Goal: Information Seeking & Learning: Learn about a topic

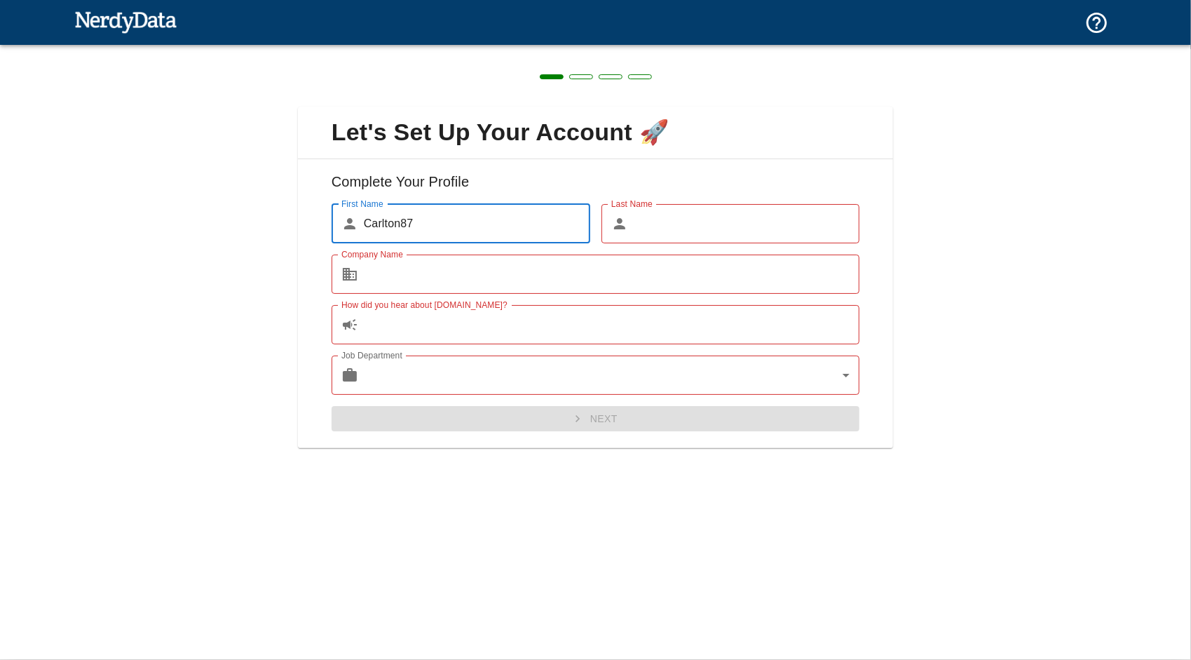
drag, startPoint x: 0, startPoint y: 0, endPoint x: 689, endPoint y: 226, distance: 725.3
click at [689, 226] on input "Last Name" at bounding box center [747, 223] width 226 height 39
click at [515, 224] on input "Carlton87" at bounding box center [477, 223] width 226 height 39
type input "Carlton"
click at [676, 222] on input "Last Name" at bounding box center [747, 223] width 226 height 39
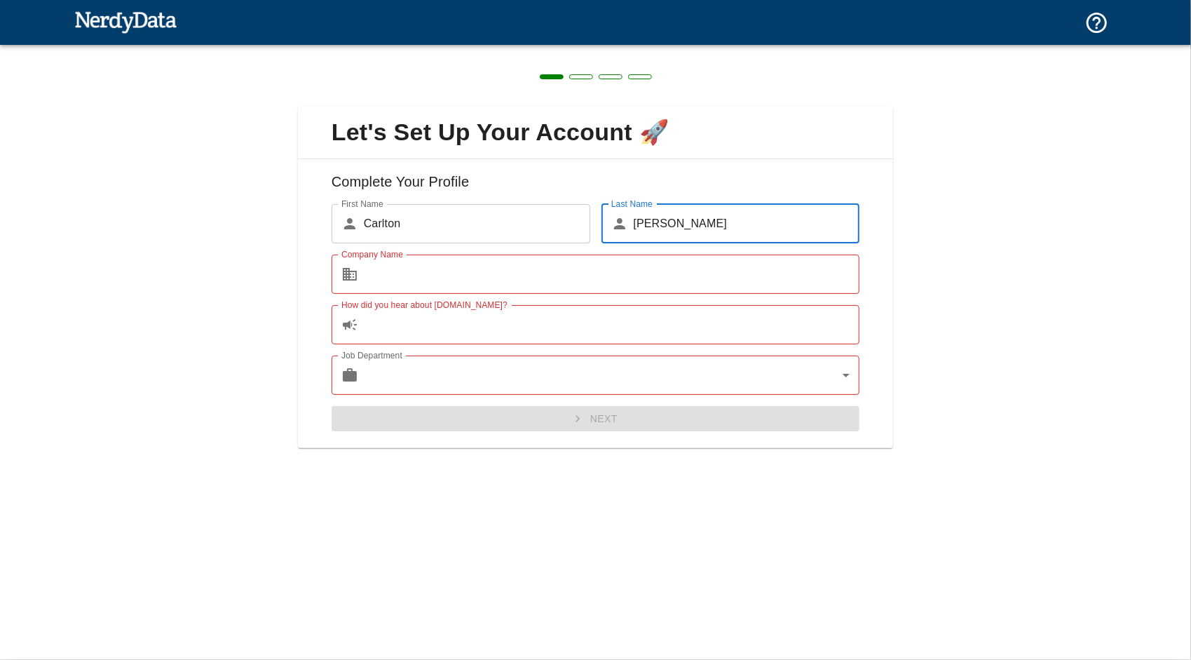
type input "[PERSON_NAME]"
click at [487, 278] on input "Company Name" at bounding box center [612, 274] width 496 height 39
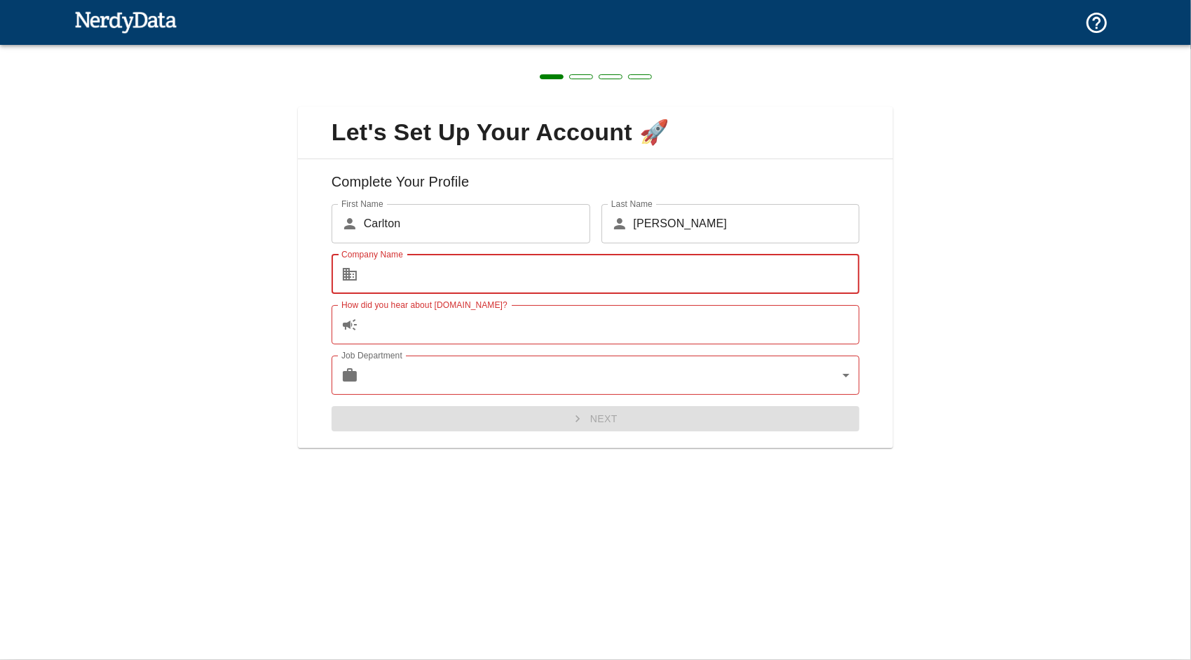
click at [445, 49] on body "Technologies Domains Pricing Products Create a Report Create a list of websites…" at bounding box center [595, 24] width 1191 height 49
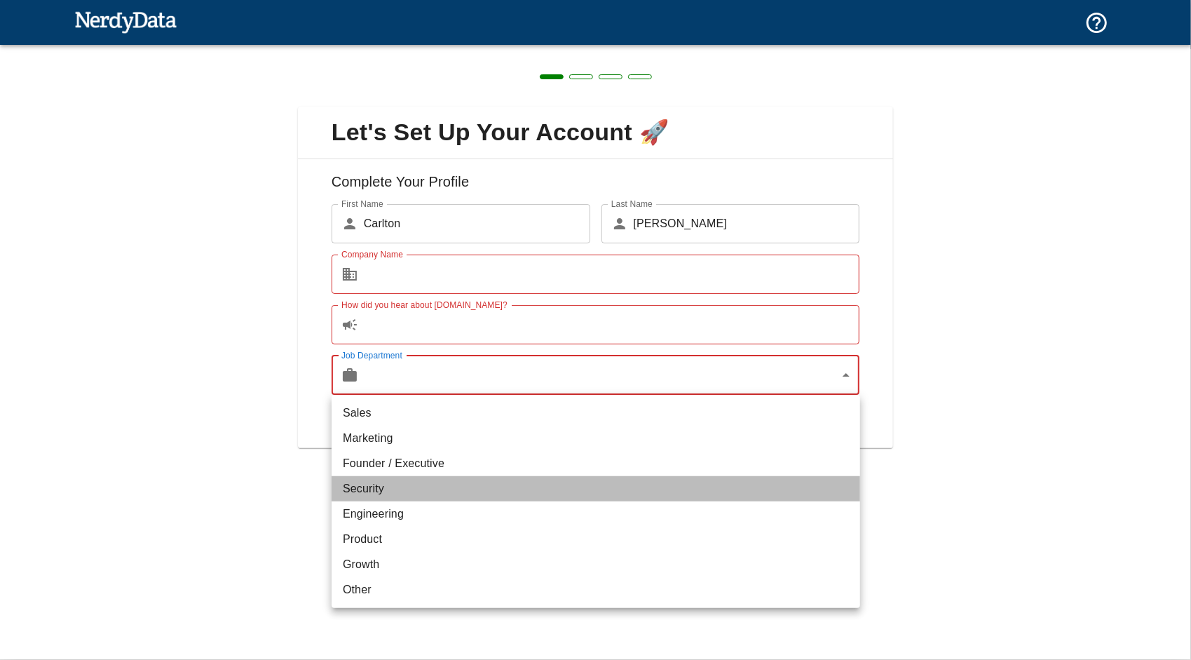
click at [381, 484] on li "Security" at bounding box center [596, 488] width 529 height 25
type input "security"
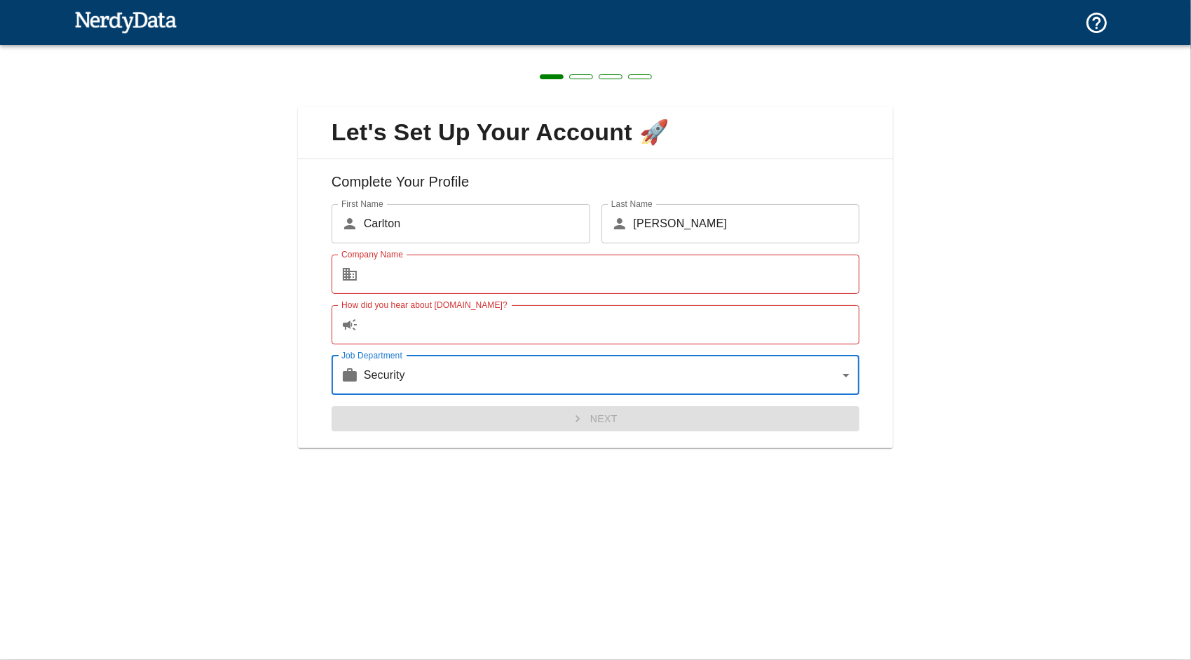
click at [431, 324] on input "How did you hear about [DOMAIN_NAME]?" at bounding box center [612, 324] width 496 height 39
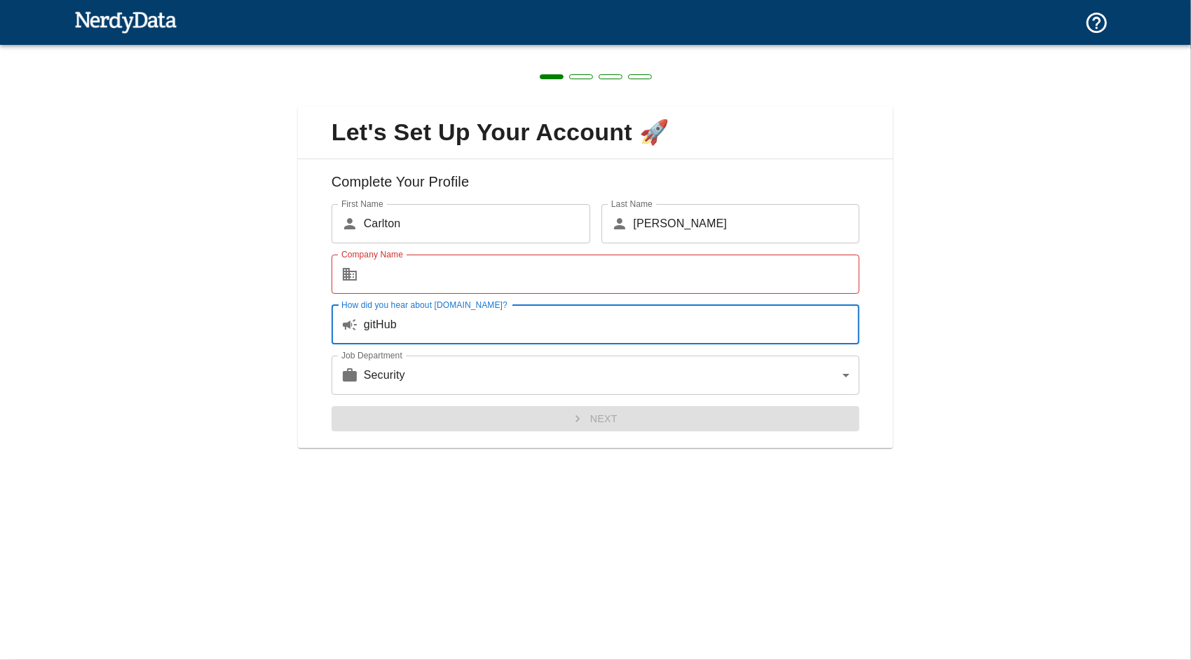
click at [370, 323] on input "gitHub" at bounding box center [612, 324] width 496 height 39
type input "GitHub"
click at [405, 269] on input "Company Name" at bounding box center [612, 274] width 496 height 39
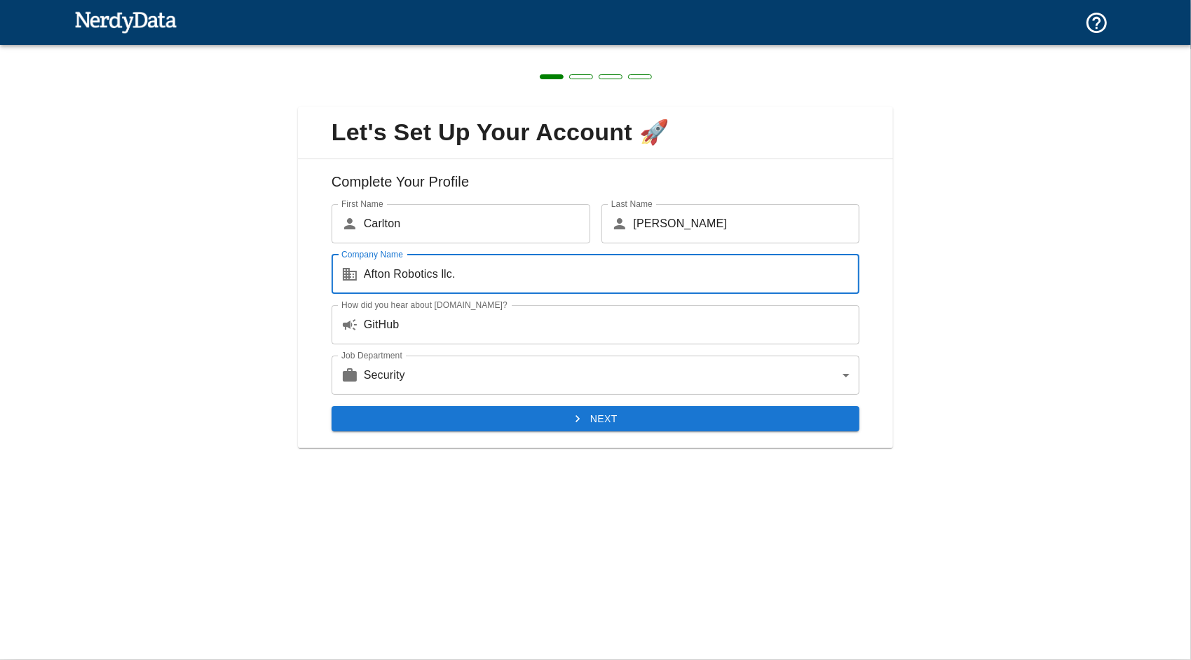
drag, startPoint x: 453, startPoint y: 271, endPoint x: 440, endPoint y: 269, distance: 12.8
click at [440, 269] on input "Afton Robotics llc." at bounding box center [612, 274] width 496 height 39
type input "Afton RoboticsLLC."
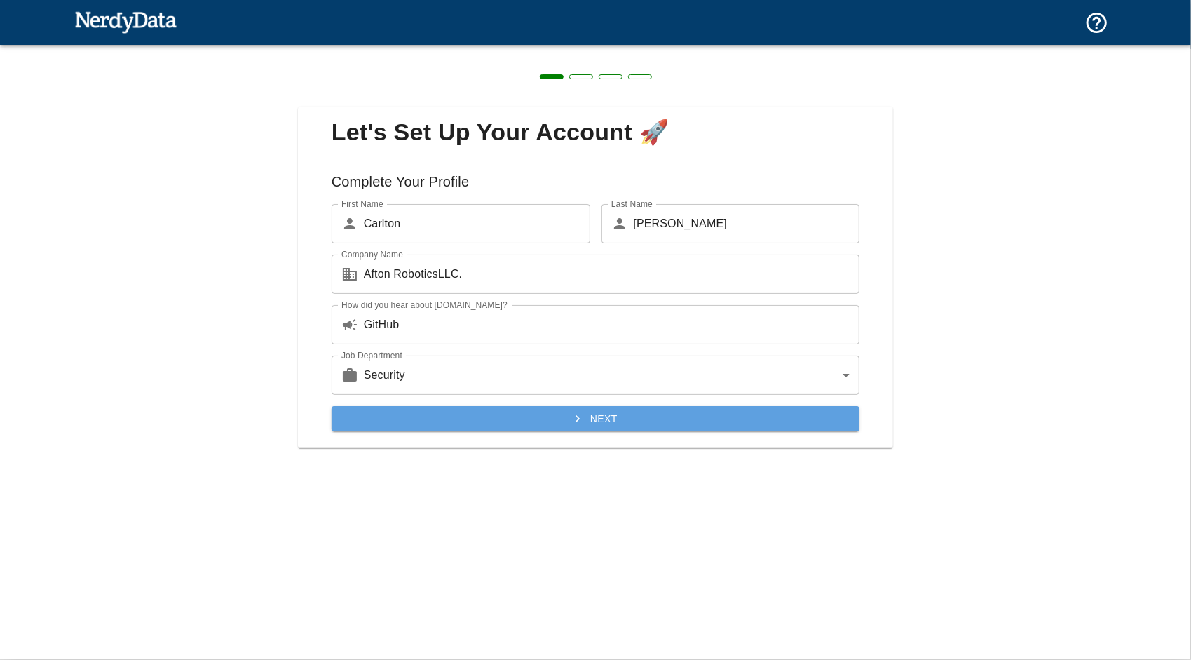
click at [553, 417] on button "Next" at bounding box center [596, 419] width 529 height 26
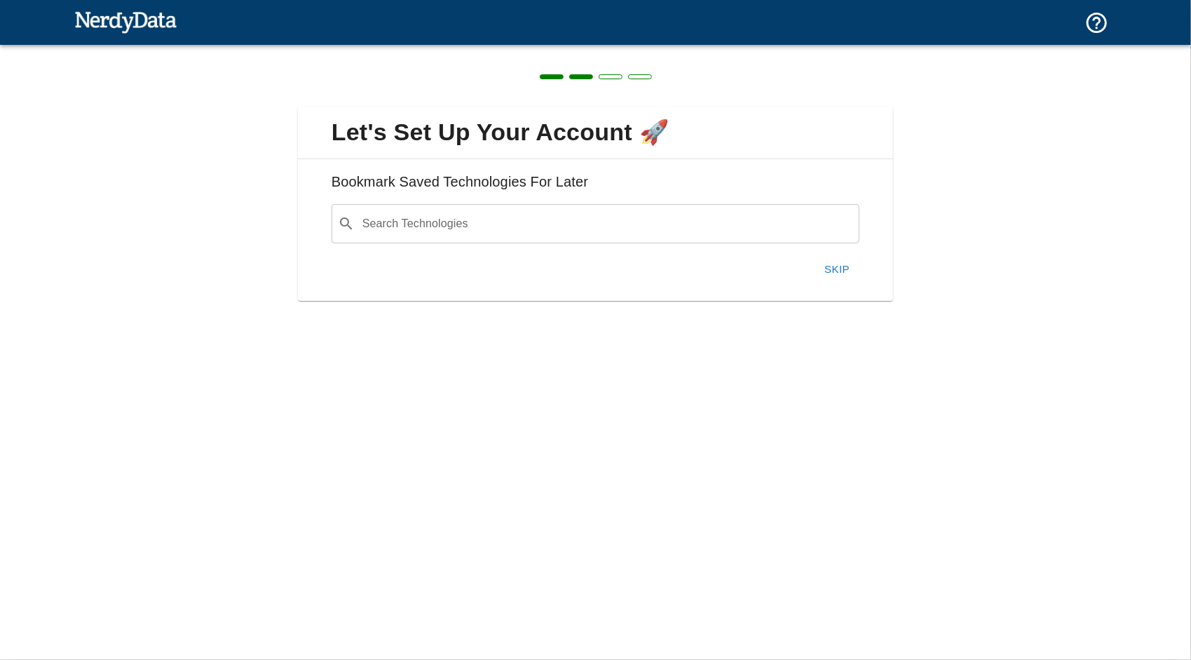
click at [839, 266] on button "Skip" at bounding box center [837, 269] width 45 height 29
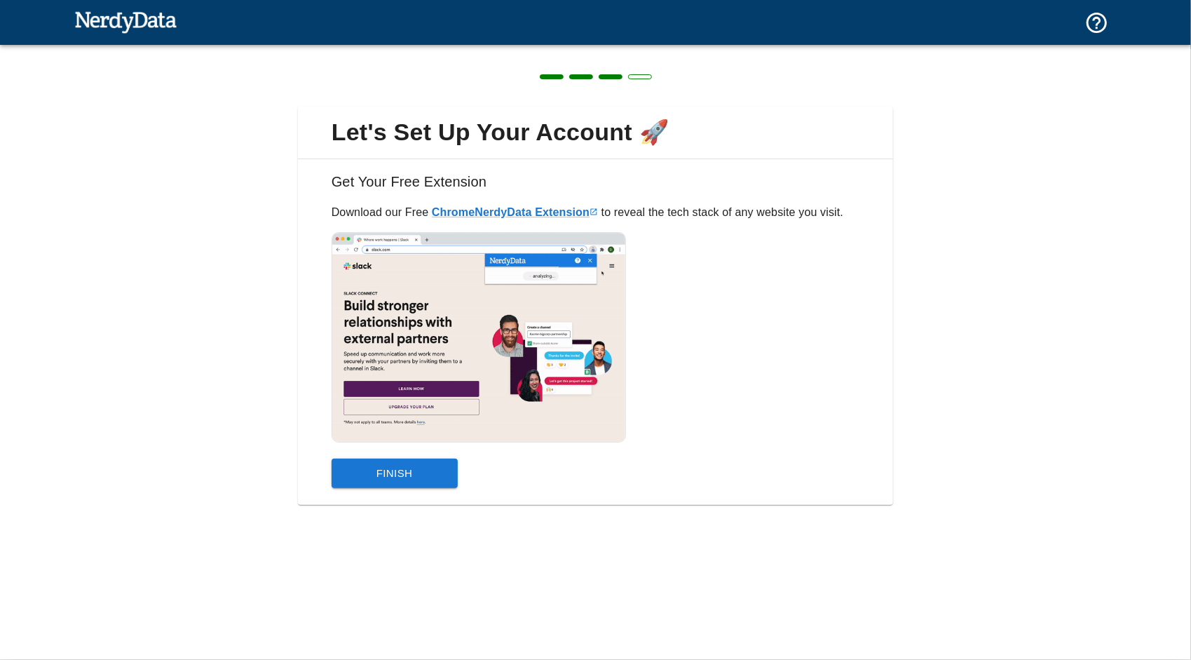
click at [413, 474] on button "Finish" at bounding box center [395, 473] width 126 height 29
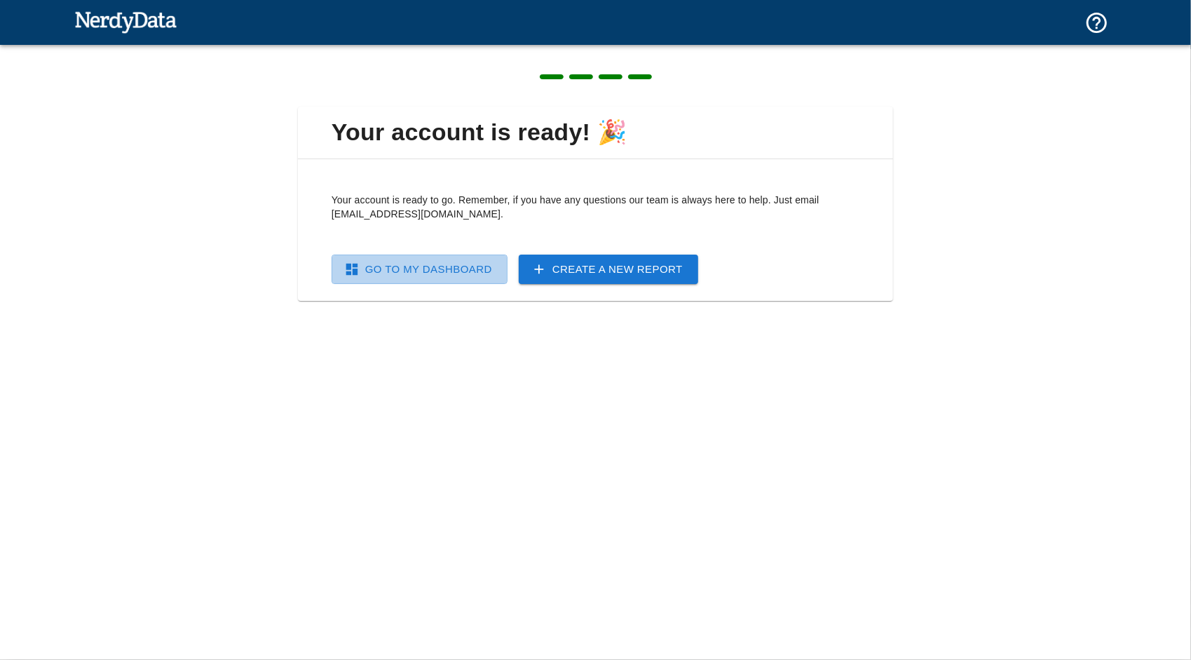
click at [431, 268] on link "Go To My Dashboard" at bounding box center [420, 269] width 176 height 29
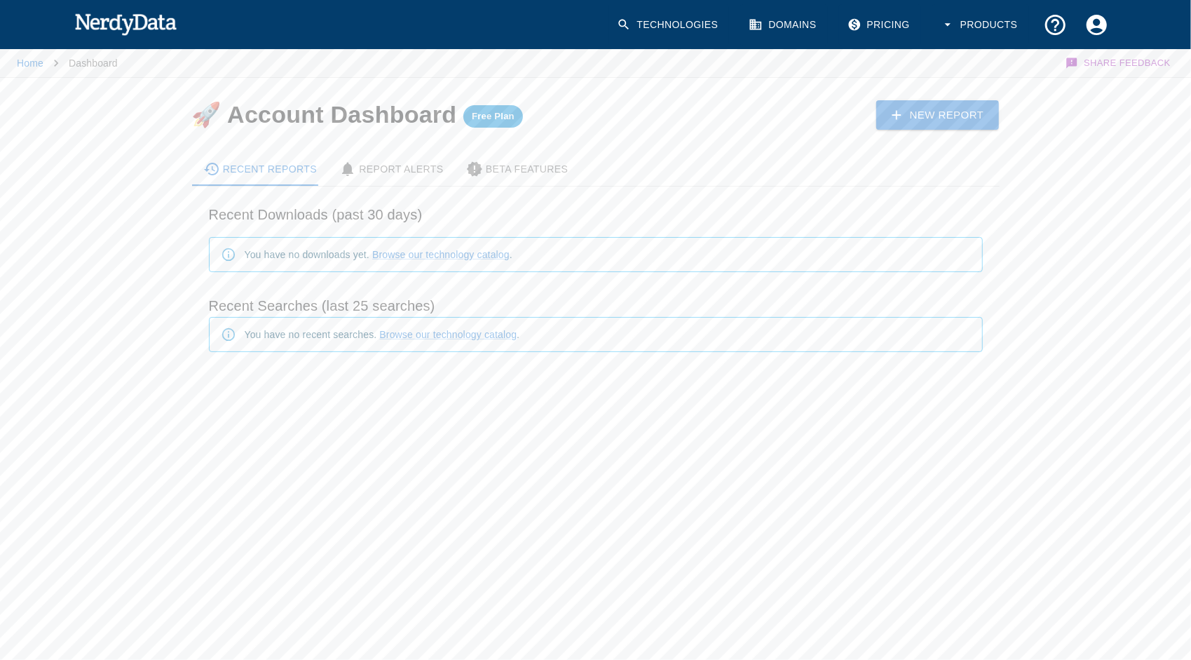
click at [787, 23] on link "Domains" at bounding box center [783, 24] width 87 height 41
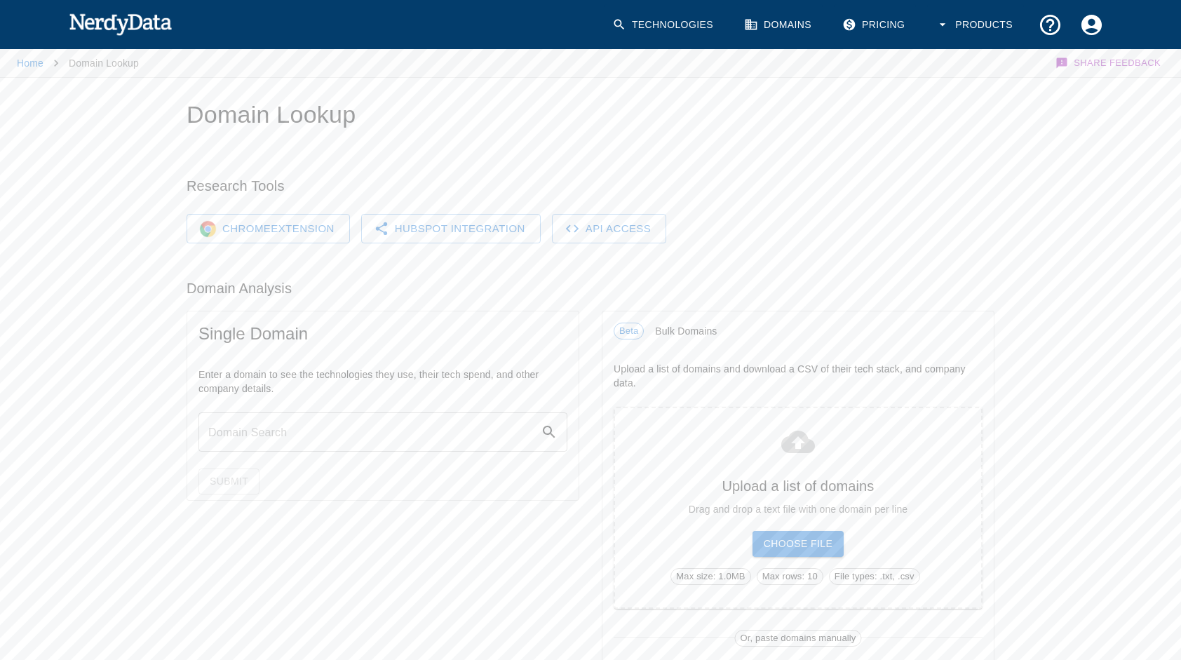
click at [338, 428] on input "text" at bounding box center [369, 431] width 342 height 39
type input "[URL]"
click at [223, 475] on button "Submit" at bounding box center [228, 481] width 61 height 26
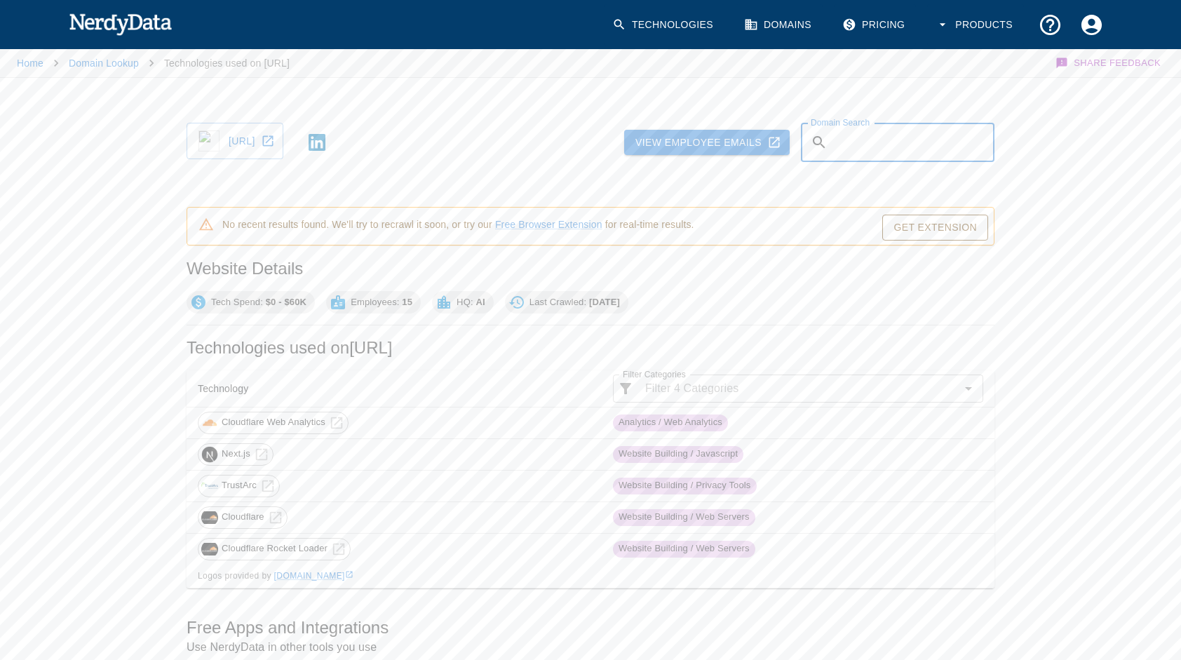
click at [892, 140] on input "Domain Search" at bounding box center [913, 142] width 161 height 39
type input "[DOMAIN_NAME]"
click at [973, 140] on button "Submit" at bounding box center [953, 143] width 61 height 22
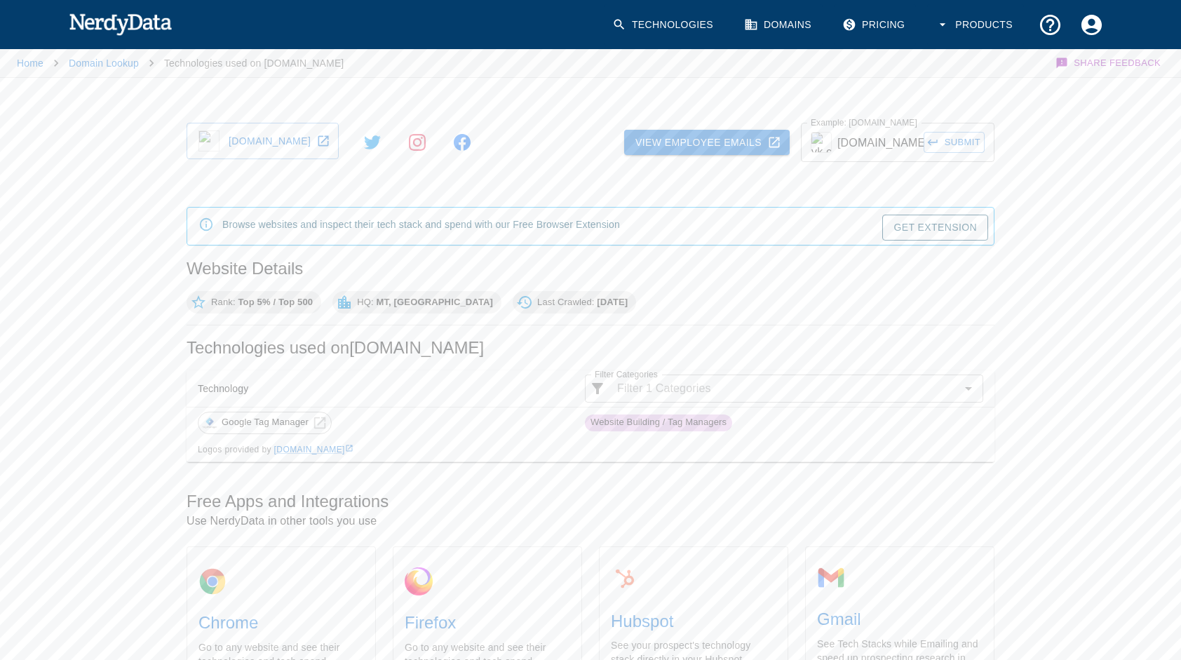
click at [891, 143] on input "[DOMAIN_NAME]" at bounding box center [880, 142] width 86 height 39
click at [789, 32] on link "Domains" at bounding box center [779, 24] width 87 height 41
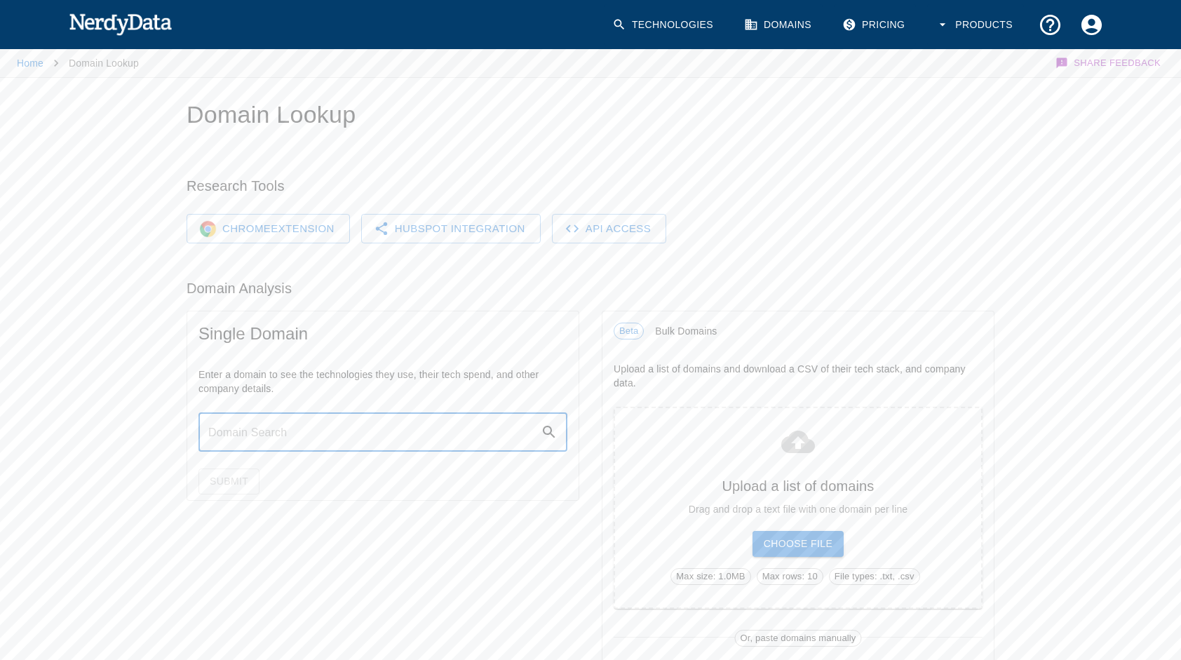
click at [328, 418] on input "text" at bounding box center [369, 431] width 342 height 39
type input "[DOMAIN_NAME]"
click at [233, 480] on button "Submit" at bounding box center [228, 481] width 61 height 26
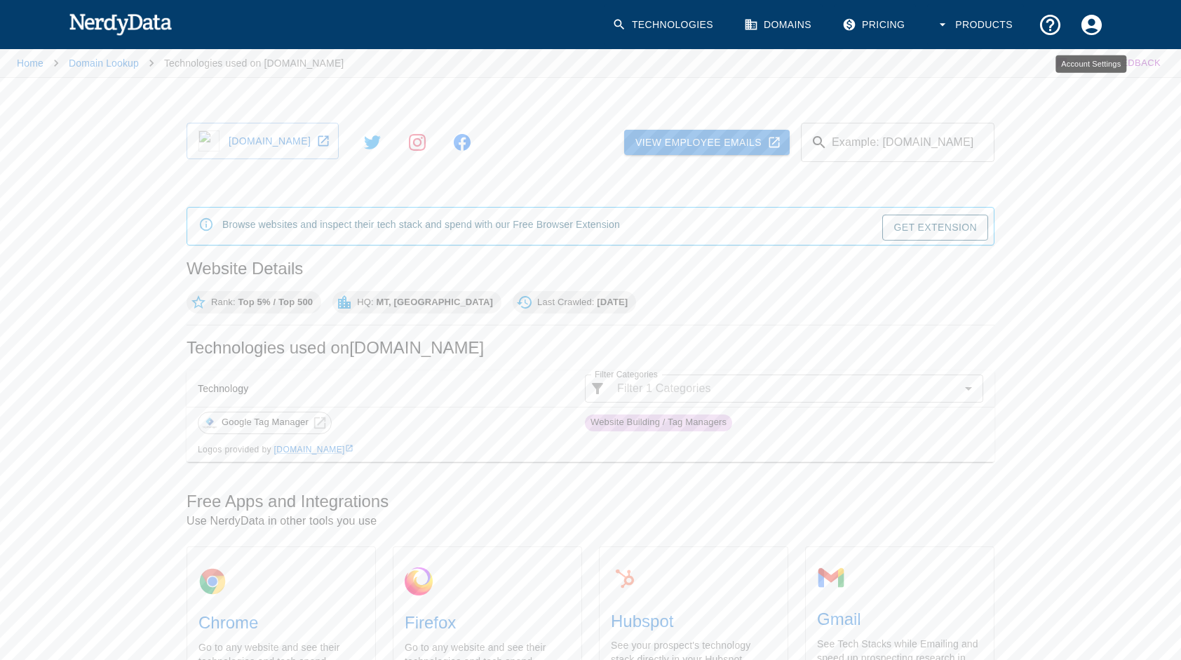
click at [1094, 21] on icon "Account Settings" at bounding box center [1091, 25] width 25 height 25
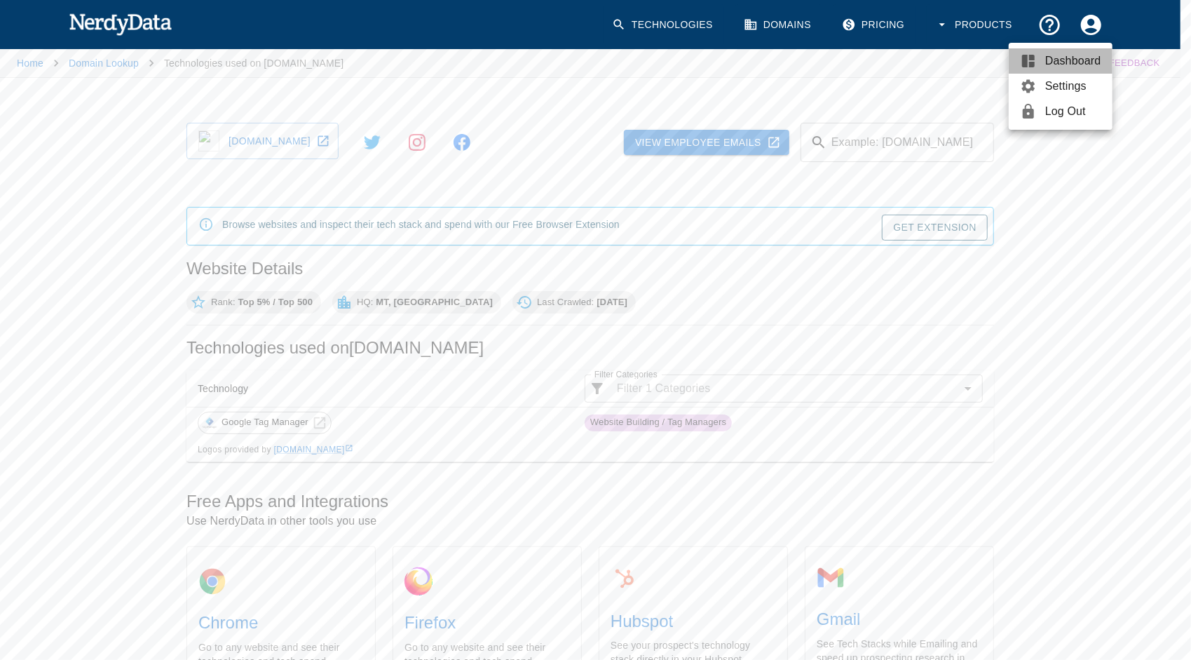
click at [1048, 65] on span "Dashboard" at bounding box center [1073, 61] width 56 height 17
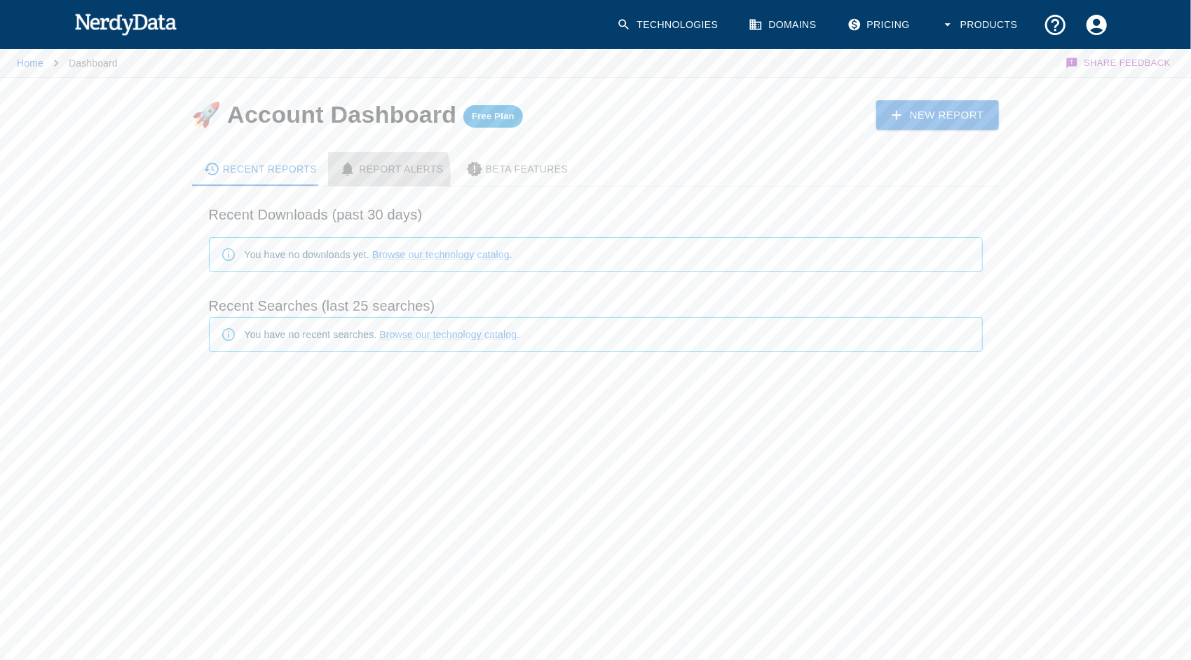
click at [363, 175] on div "Report Alerts" at bounding box center [391, 169] width 104 height 17
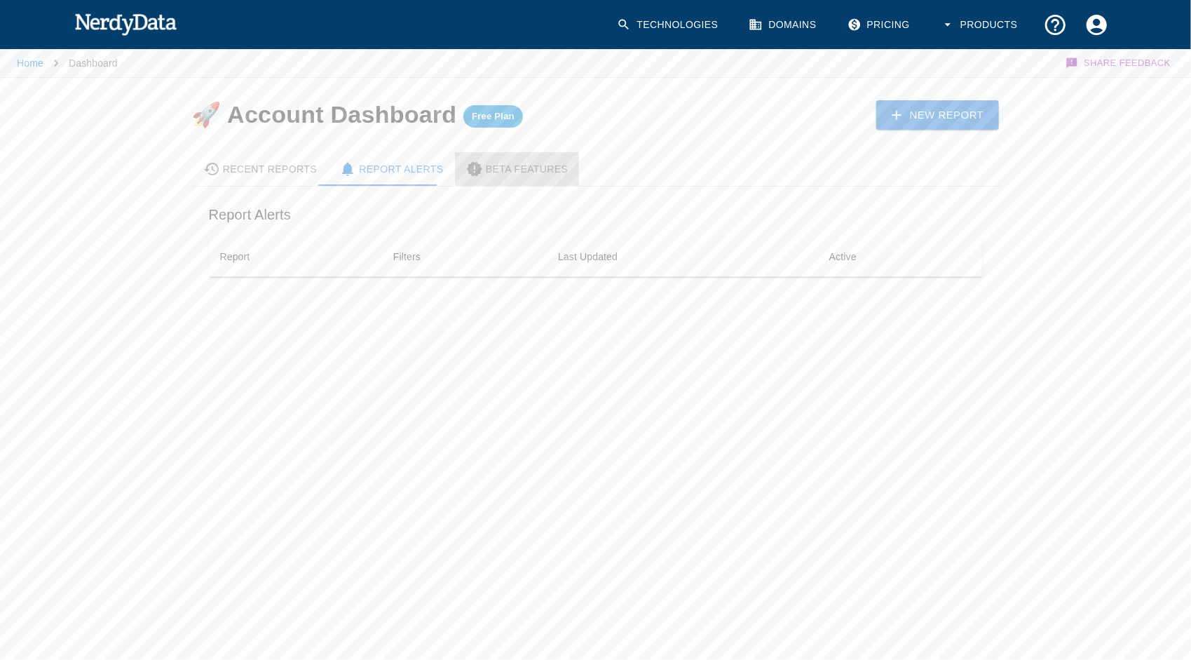
click at [504, 168] on div "Beta Features" at bounding box center [517, 169] width 102 height 17
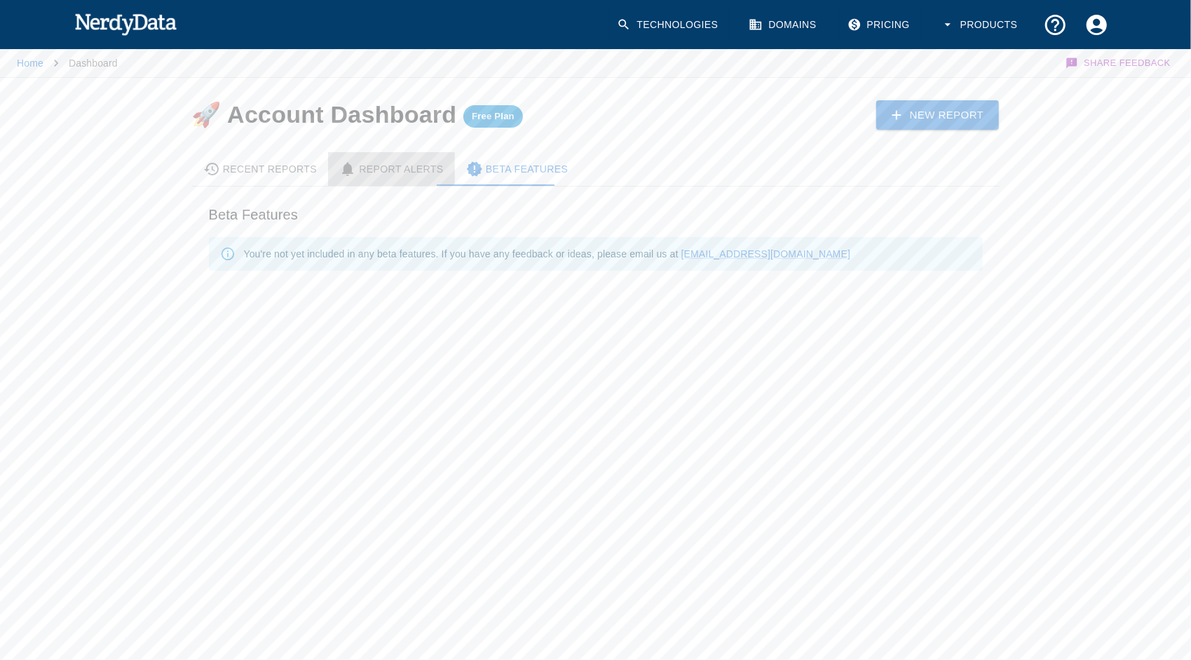
click at [396, 178] on Alerts-tab "Report Alerts" at bounding box center [391, 169] width 127 height 34
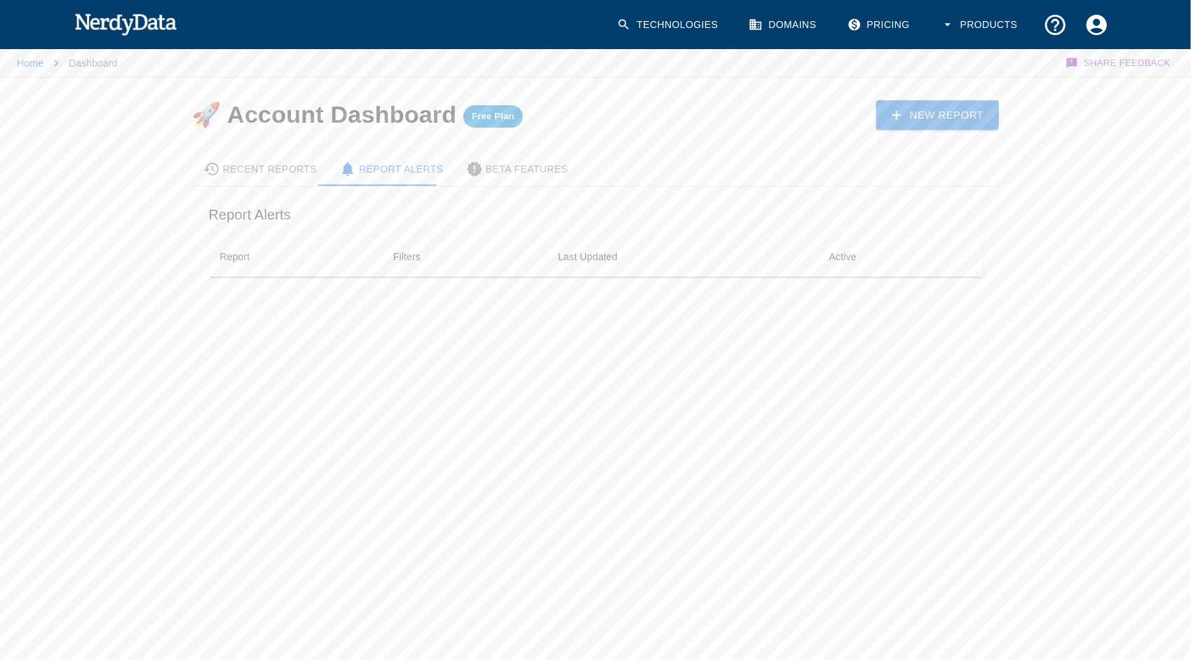
click at [271, 152] on Reports-tab "Recent Reports" at bounding box center [260, 169] width 137 height 34
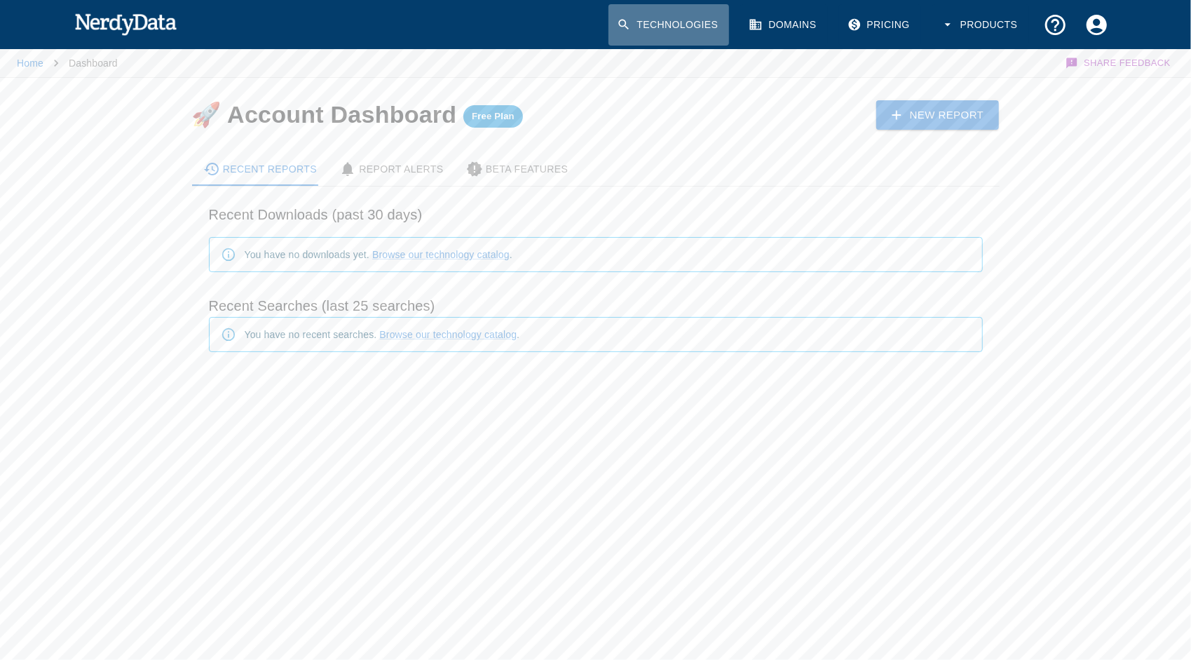
click at [687, 26] on link "Technologies" at bounding box center [669, 24] width 121 height 41
